Goal: Information Seeking & Learning: Check status

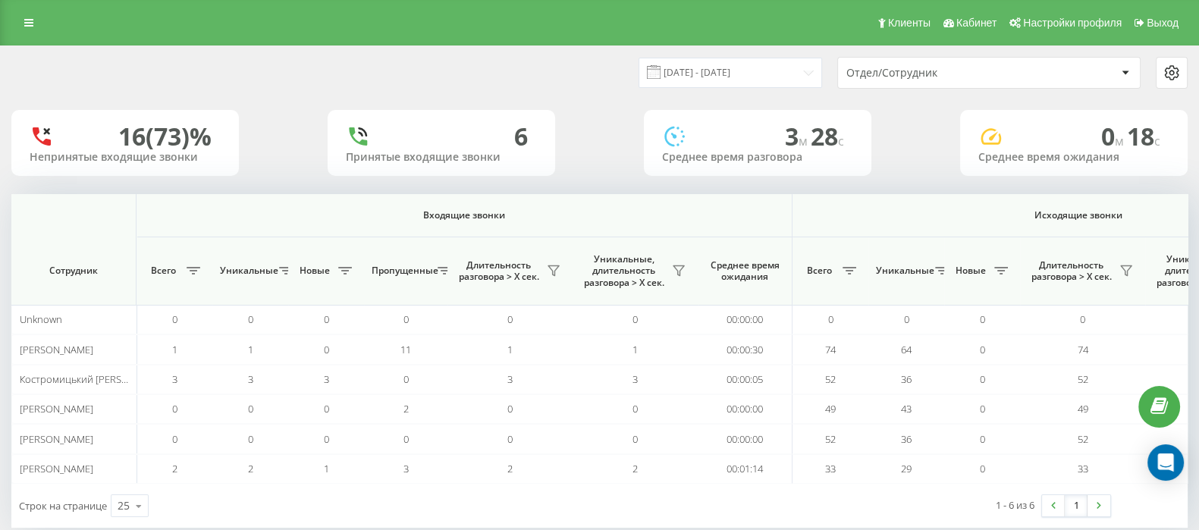
scroll to position [0, 910]
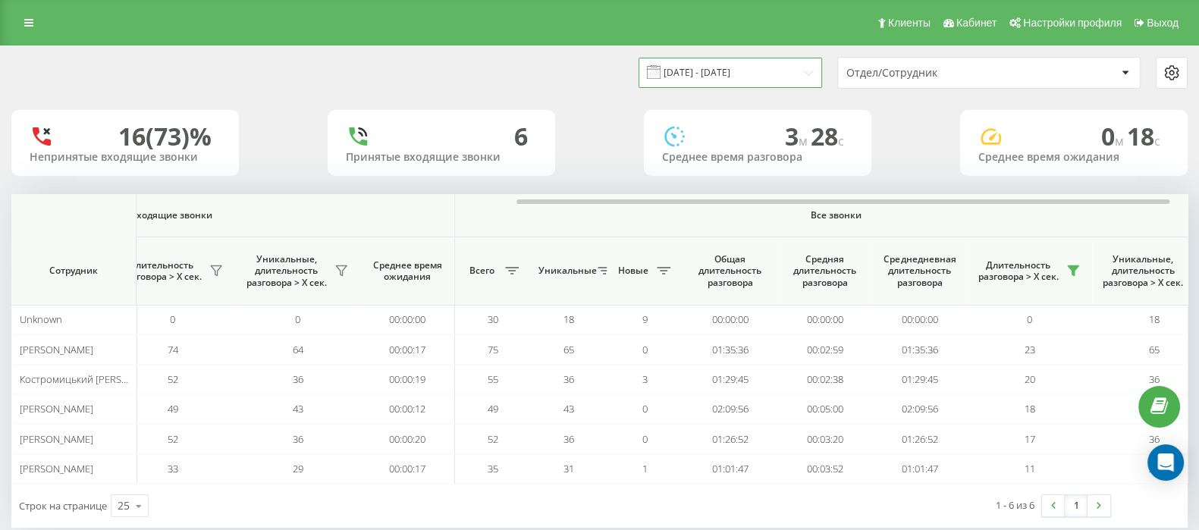
click at [702, 66] on input "21.08.2025 - 21.08.2025" at bounding box center [729, 73] width 183 height 30
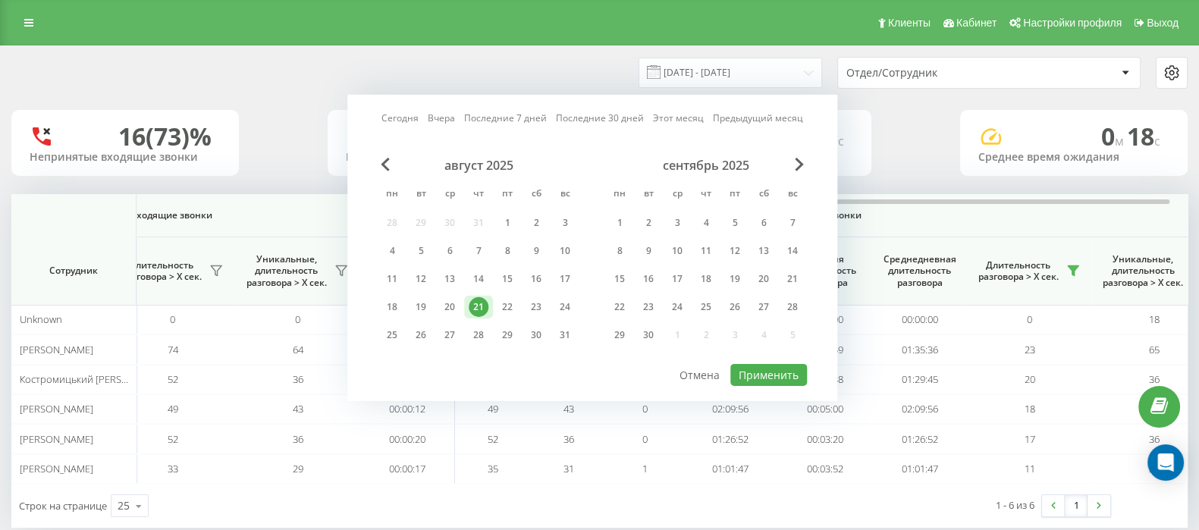
click at [407, 116] on link "Сегодня" at bounding box center [399, 118] width 37 height 14
click at [760, 374] on button "Применить" at bounding box center [768, 375] width 77 height 22
type input "[DATE] - [DATE]"
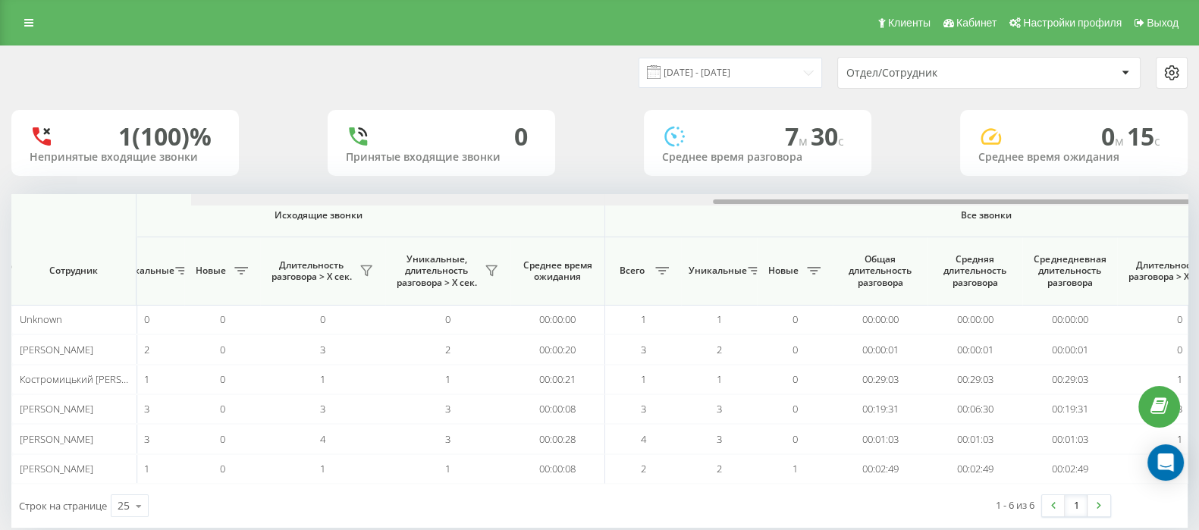
scroll to position [0, 939]
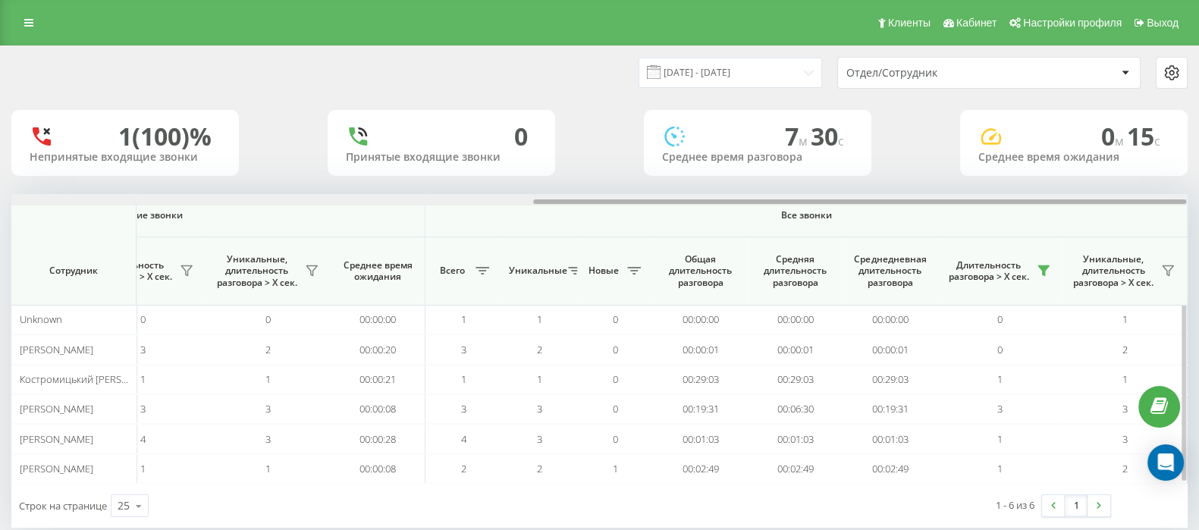
drag, startPoint x: 550, startPoint y: 199, endPoint x: 1175, endPoint y: 201, distance: 625.5
click at [1178, 200] on div at bounding box center [859, 201] width 653 height 5
click at [1045, 269] on icon at bounding box center [1043, 271] width 11 height 10
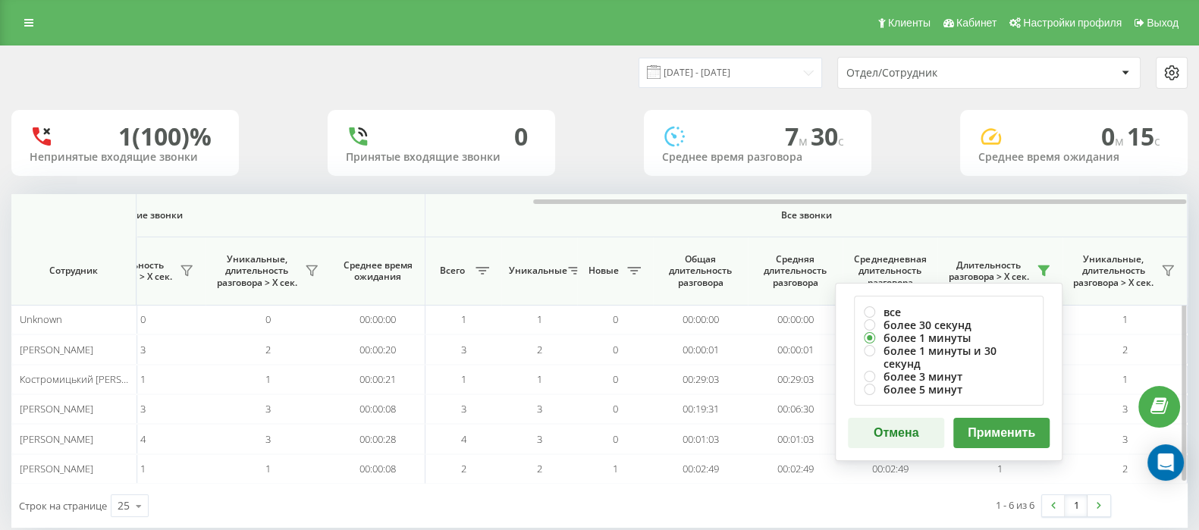
click at [1005, 418] on button "Применить" at bounding box center [1001, 433] width 96 height 30
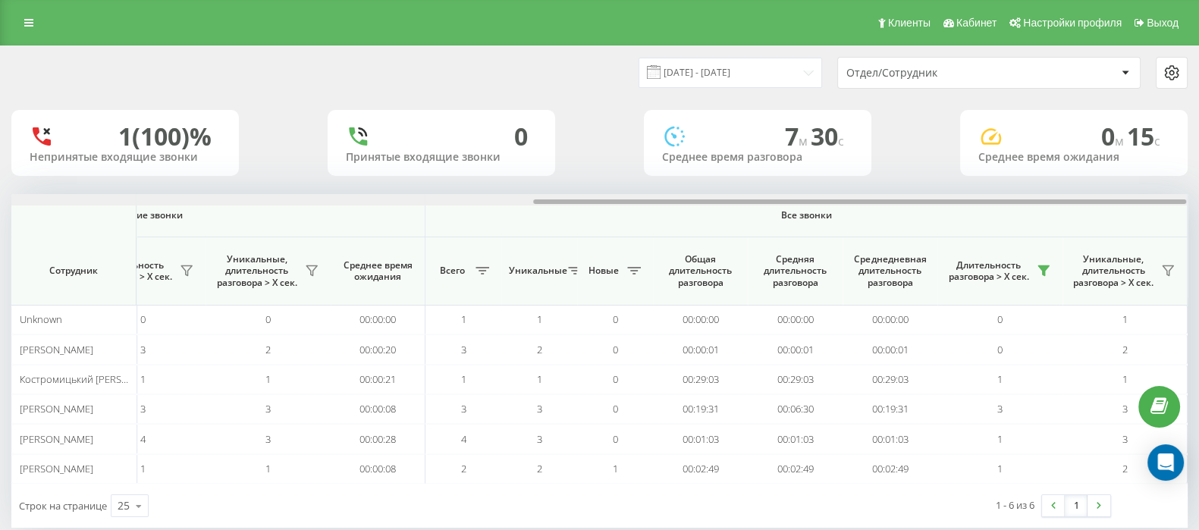
drag, startPoint x: 610, startPoint y: 202, endPoint x: 1212, endPoint y: 204, distance: 602.8
click at [1198, 204] on html "go.keycrm.app Проекты go.keycrm.app Дашборд Центр обращений Аналитика Ваши отче…" at bounding box center [599, 265] width 1199 height 530
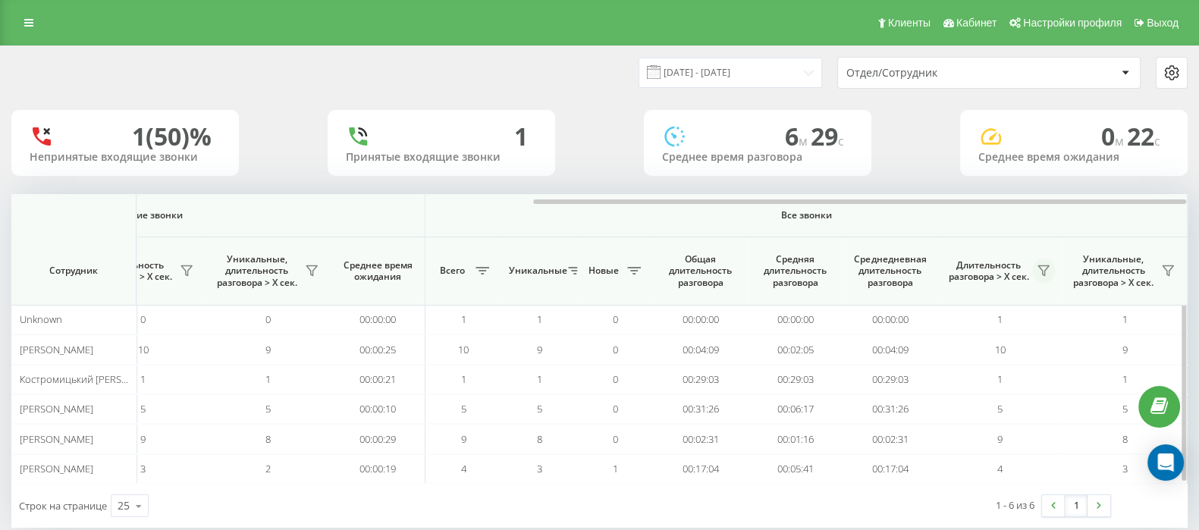
click at [1039, 268] on icon at bounding box center [1043, 271] width 12 height 12
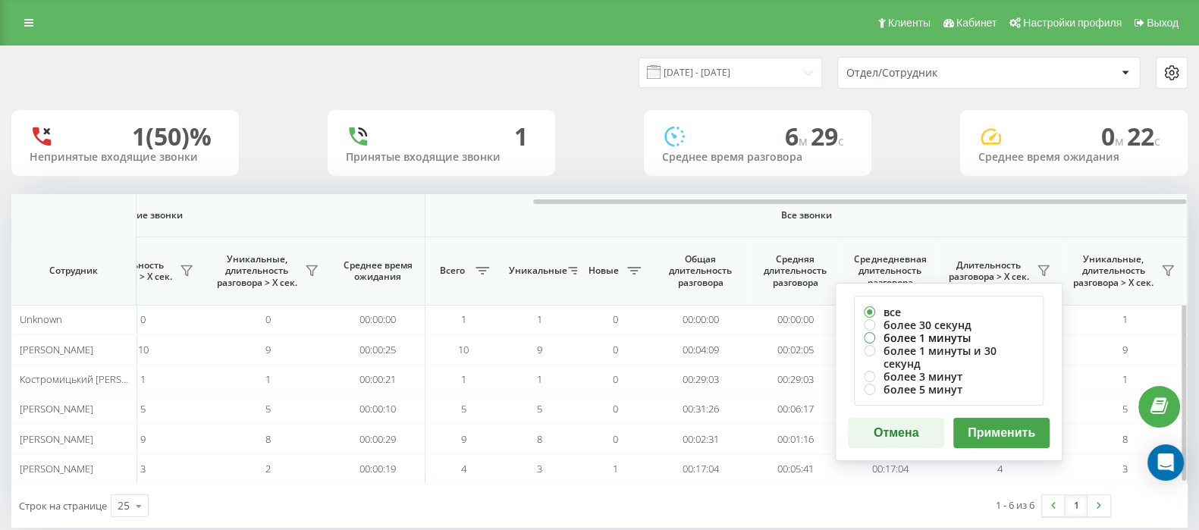
click at [873, 336] on label "более 1 минуты" at bounding box center [949, 337] width 170 height 13
radio input "true"
click at [989, 419] on button "Применить" at bounding box center [1001, 433] width 96 height 30
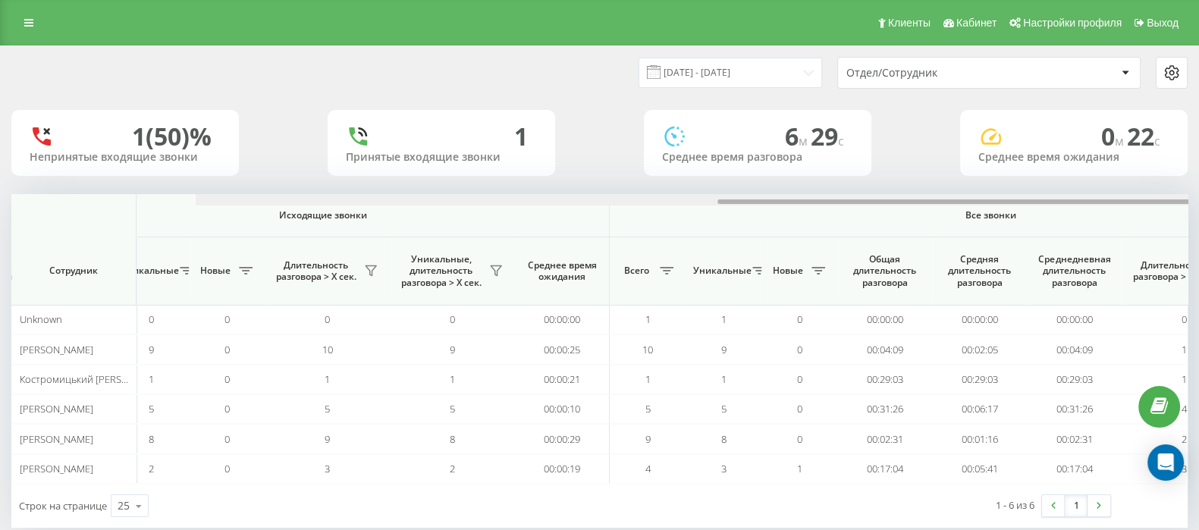
scroll to position [0, 939]
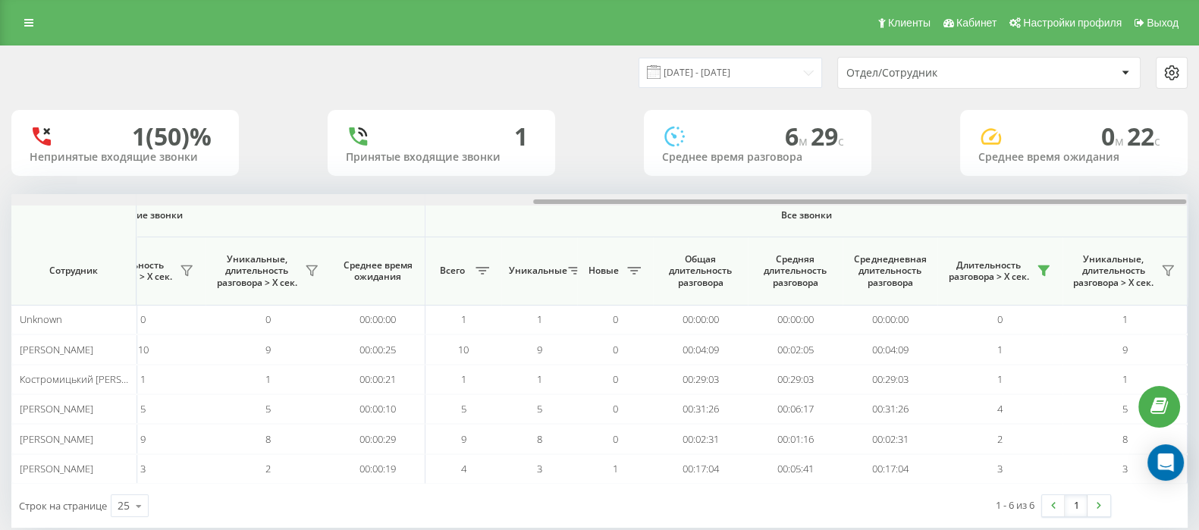
drag, startPoint x: 601, startPoint y: 199, endPoint x: 1212, endPoint y: 192, distance: 611.9
click at [1198, 192] on html "go.keycrm.app Проекты go.keycrm.app Дашборд Центр обращений Аналитика Ваши отче…" at bounding box center [599, 265] width 1199 height 530
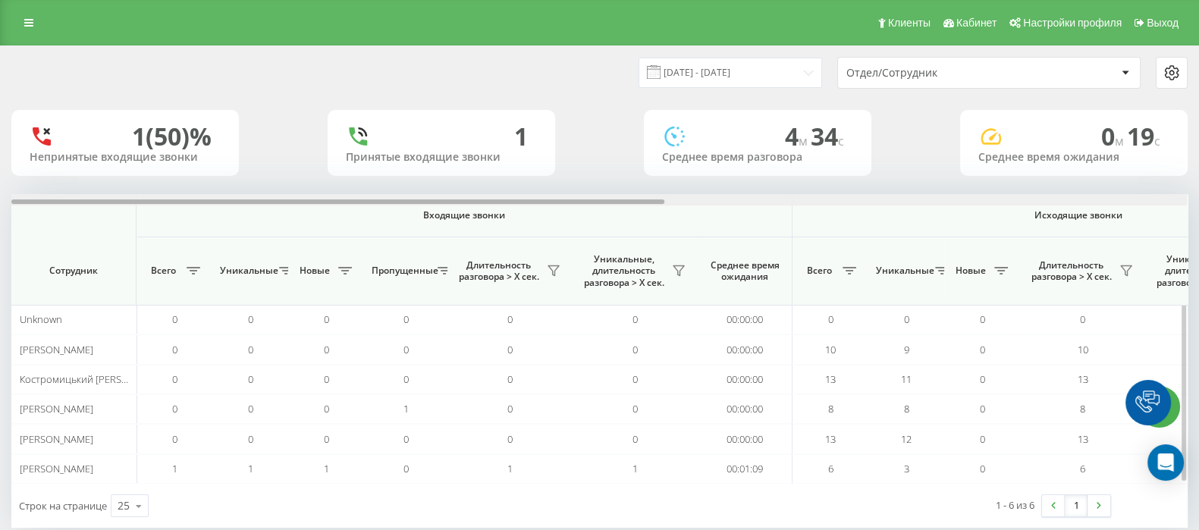
scroll to position [0, 939]
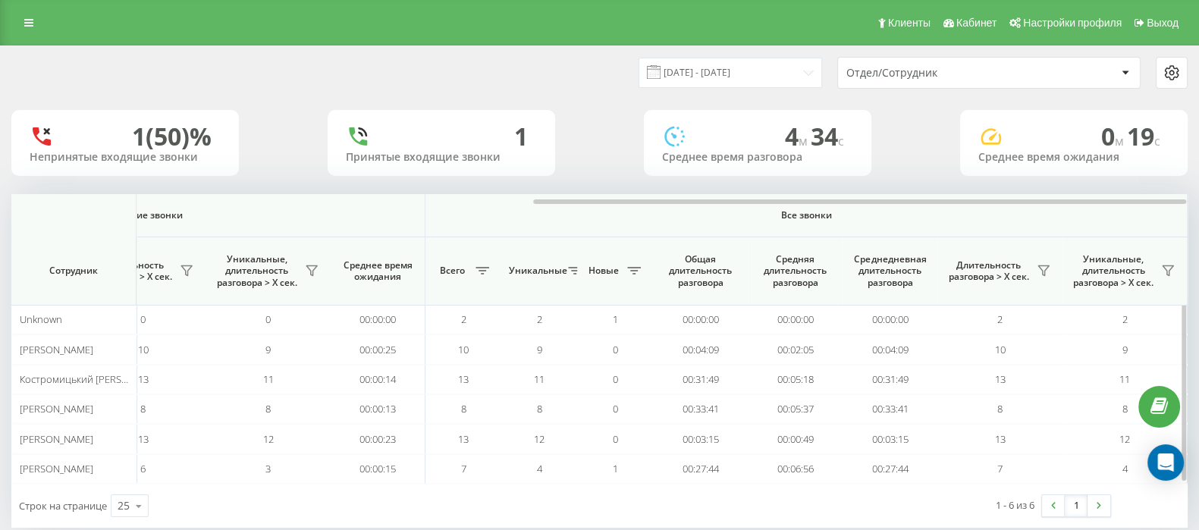
drag, startPoint x: 0, startPoint y: 0, endPoint x: 856, endPoint y: 205, distance: 880.4
click at [856, 205] on div "Входящие звонки Исходящие звонки Все звонки Сотрудник Всего Уникальные Новые Пр…" at bounding box center [599, 339] width 1176 height 290
click at [1044, 271] on icon at bounding box center [1043, 271] width 11 height 10
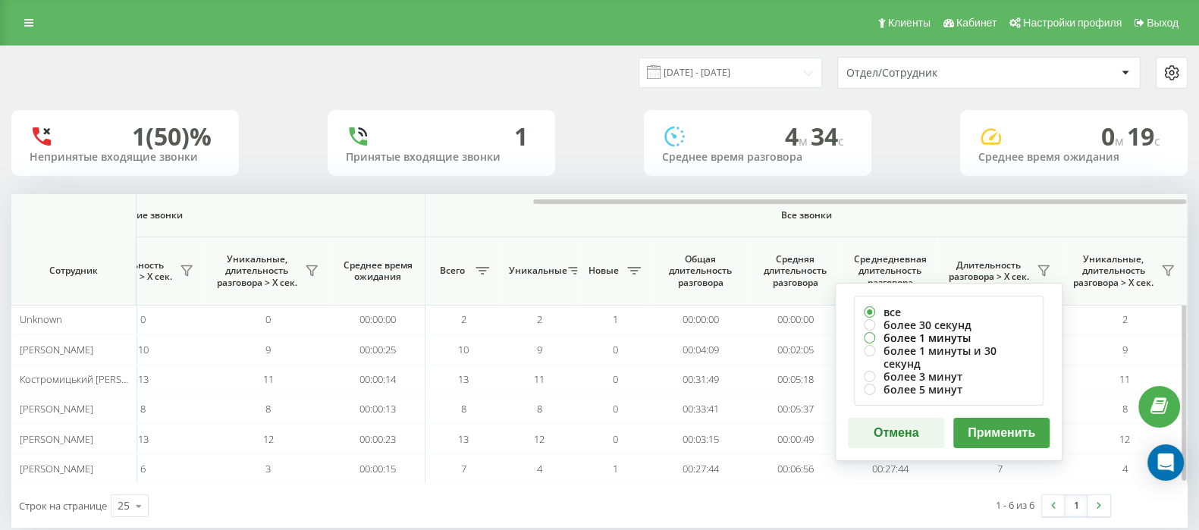
click at [870, 333] on label "более 1 минуты" at bounding box center [949, 337] width 170 height 13
radio input "true"
click at [1014, 418] on button "Применить" at bounding box center [1001, 433] width 96 height 30
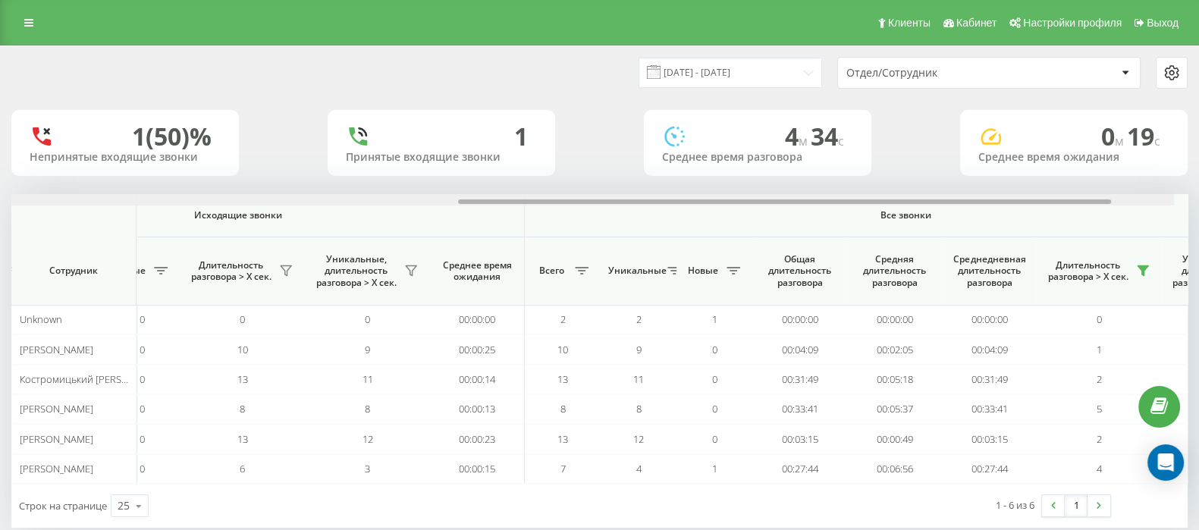
scroll to position [0, 869]
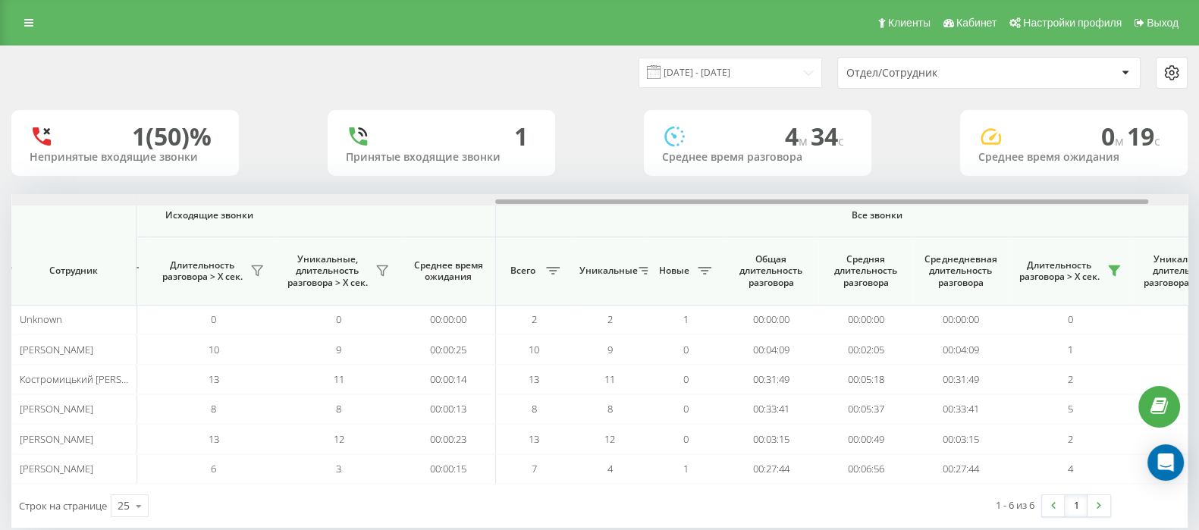
drag, startPoint x: 658, startPoint y: 202, endPoint x: 1141, endPoint y: 180, distance: 483.5
click at [1141, 180] on div "[DATE] - [DATE] Отдел/Сотрудник 1 (50)% Непринятые входящие звонки 1 Принятые в…" at bounding box center [599, 286] width 1176 height 481
